Goal: Transaction & Acquisition: Purchase product/service

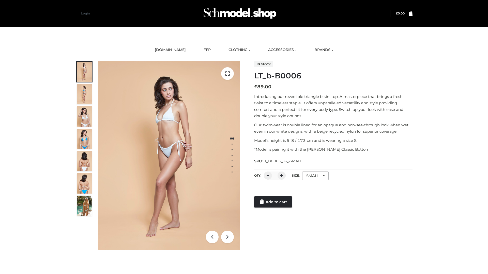
click at [273, 202] on link "Add to cart" at bounding box center [273, 202] width 38 height 11
